Goal: Task Accomplishment & Management: Manage account settings

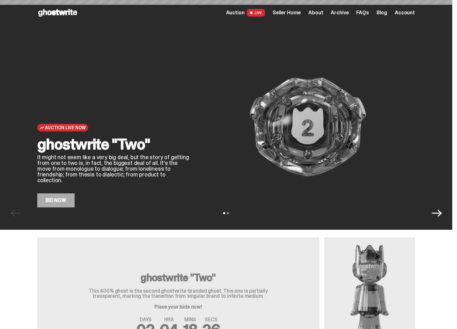
click at [282, 12] on span "Seller Home" at bounding box center [286, 12] width 28 height 5
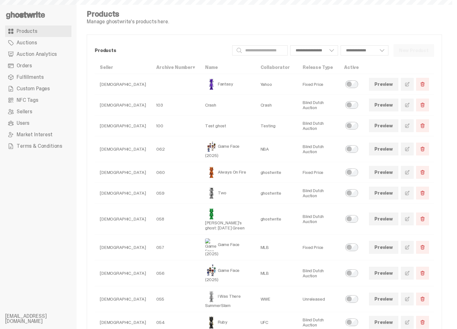
select select
click at [15, 86] on link "Custom Pages" at bounding box center [38, 88] width 66 height 11
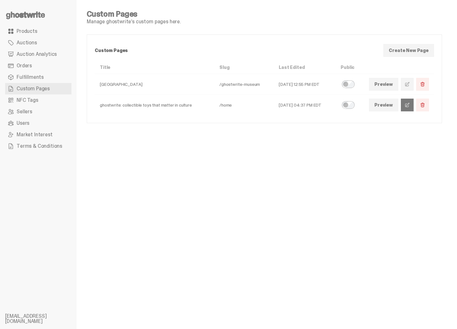
click at [406, 109] on link at bounding box center [407, 104] width 13 height 13
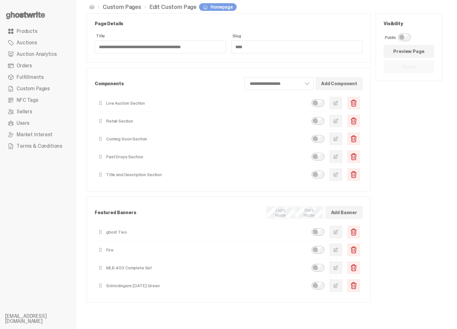
scroll to position [11, 0]
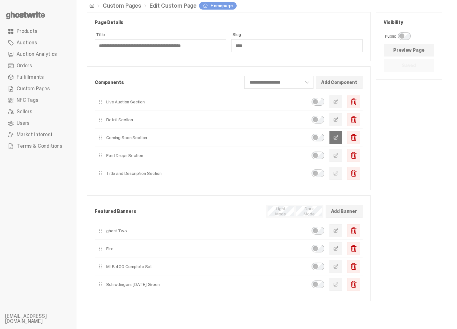
click at [338, 135] on span "button" at bounding box center [335, 137] width 5 height 5
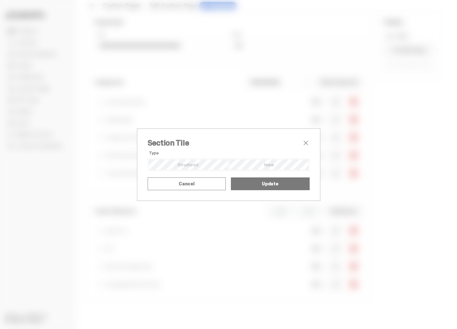
scroll to position [0, 0]
click at [0, 0] on textarea "**********" at bounding box center [0, 0] width 0 height 0
click at [302, 139] on span "close" at bounding box center [306, 143] width 8 height 8
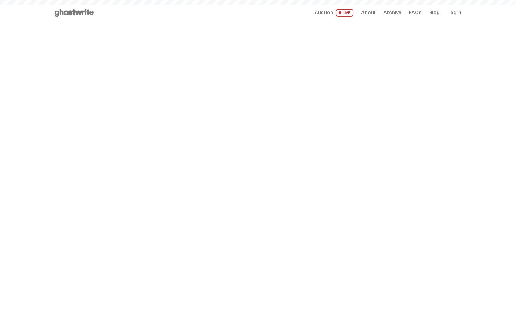
click at [400, 14] on span "Archive" at bounding box center [393, 12] width 18 height 5
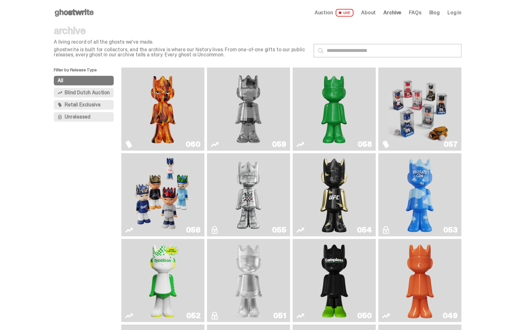
click at [321, 110] on img "Schrödinger's ghost: Sunday Green" at bounding box center [334, 109] width 62 height 78
